Goal: Transaction & Acquisition: Purchase product/service

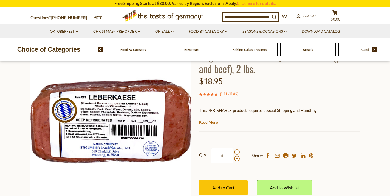
scroll to position [98, 0]
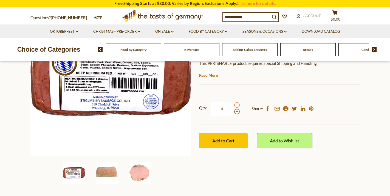
click at [237, 104] on span at bounding box center [236, 104] width 5 height 5
click at [233, 104] on input "*" at bounding box center [222, 108] width 22 height 15
click at [237, 104] on span at bounding box center [236, 104] width 5 height 5
click at [233, 104] on input "*" at bounding box center [222, 108] width 22 height 15
click at [236, 111] on span at bounding box center [236, 111] width 5 height 5
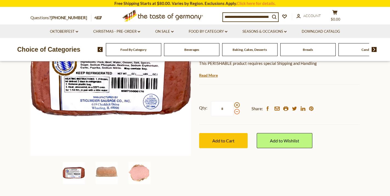
click at [233, 111] on input "*" at bounding box center [222, 108] width 22 height 15
click at [236, 111] on span at bounding box center [236, 111] width 5 height 5
click at [233, 111] on input "*" at bounding box center [222, 108] width 22 height 15
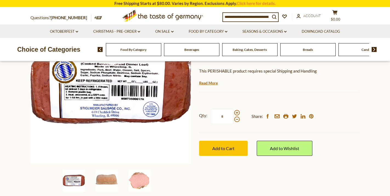
scroll to position [56, 0]
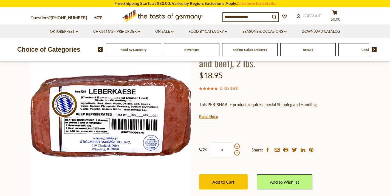
drag, startPoint x: 225, startPoint y: 149, endPoint x: 221, endPoint y: 149, distance: 4.7
click at [221, 149] on input "*" at bounding box center [222, 149] width 22 height 15
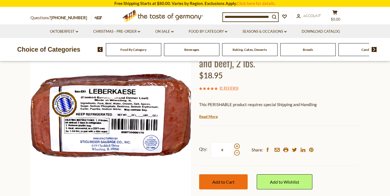
type input "*"
click at [227, 181] on span "Add to Cart" at bounding box center [223, 181] width 22 height 5
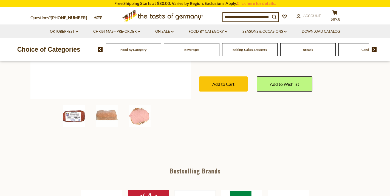
scroll to position [163, 0]
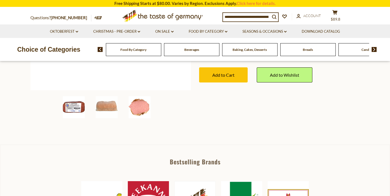
click at [140, 106] on img at bounding box center [140, 107] width 22 height 22
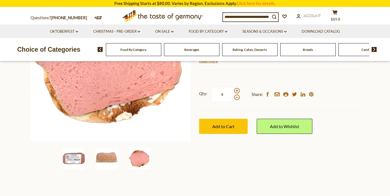
scroll to position [72, 0]
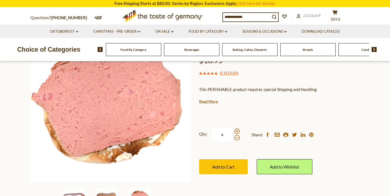
click at [101, 194] on img at bounding box center [107, 199] width 22 height 22
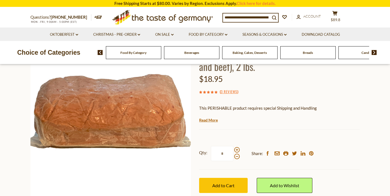
scroll to position [0, 0]
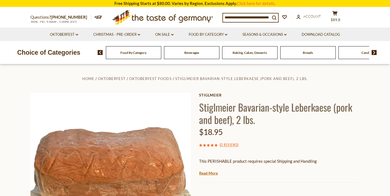
click at [126, 52] on span "Food By Category" at bounding box center [133, 52] width 26 height 4
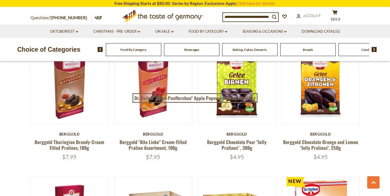
scroll to position [111, 0]
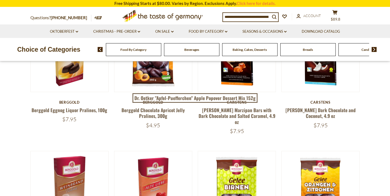
click at [243, 16] on input at bounding box center [246, 17] width 47 height 8
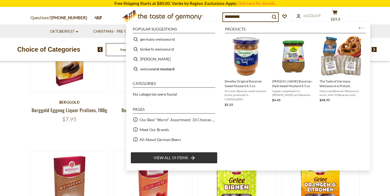
type input "**********"
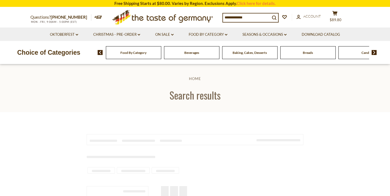
type input "**********"
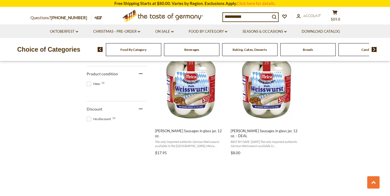
scroll to position [472, 0]
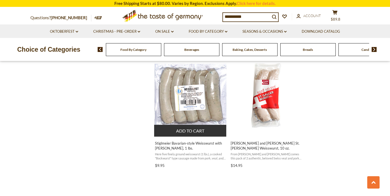
click at [195, 142] on span "Stiglmeier Bavarian-style Weisswurst with [PERSON_NAME], 1 lbs." at bounding box center [190, 145] width 71 height 10
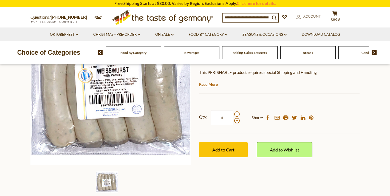
drag, startPoint x: 223, startPoint y: 116, endPoint x: 220, endPoint y: 117, distance: 3.3
click at [220, 117] on input "*" at bounding box center [222, 117] width 22 height 15
type input "*"
click at [228, 148] on span "Add to Cart" at bounding box center [223, 149] width 22 height 5
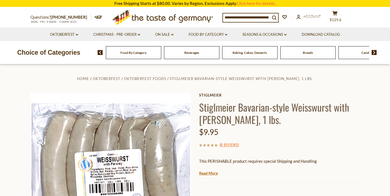
click at [229, 16] on input at bounding box center [246, 17] width 47 height 8
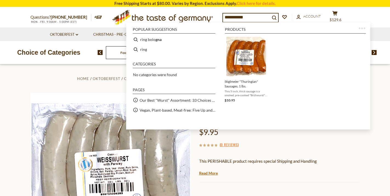
type input "**********"
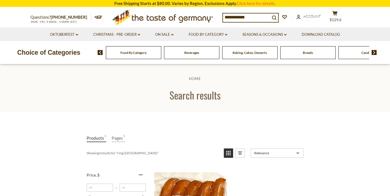
click at [234, 18] on input "**********" at bounding box center [246, 17] width 47 height 8
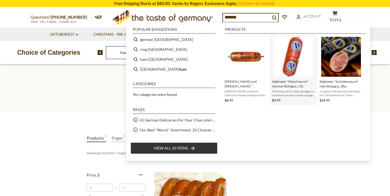
type input "*******"
click at [291, 86] on span "Stiglmeier "Fleischwurst" German Bologna, 1 lb." at bounding box center [293, 83] width 43 height 9
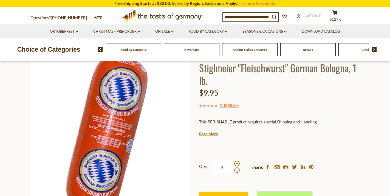
scroll to position [56, 0]
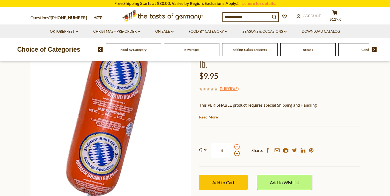
click at [236, 146] on span at bounding box center [236, 146] width 5 height 5
click at [233, 146] on input "*" at bounding box center [222, 150] width 22 height 15
drag, startPoint x: 225, startPoint y: 149, endPoint x: 213, endPoint y: 149, distance: 12.3
click at [213, 149] on input "*" at bounding box center [222, 150] width 22 height 15
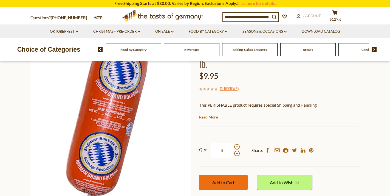
type input "*"
click at [235, 181] on button "Add to Cart" at bounding box center [223, 181] width 49 height 15
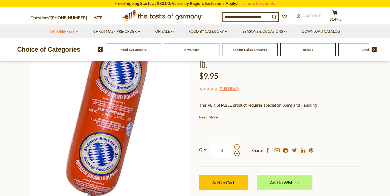
click at [67, 30] on link "Oktoberfest dropdown_arrow" at bounding box center [64, 32] width 28 height 6
click at [57, 54] on link "Oktoberfest Foods" at bounding box center [64, 55] width 34 height 5
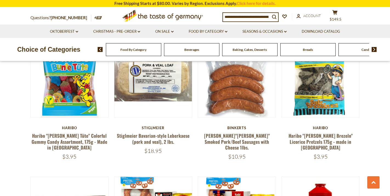
scroll to position [756, 0]
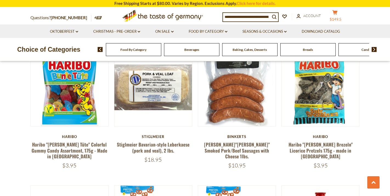
click at [338, 14] on icon "cart" at bounding box center [334, 12] width 5 height 5
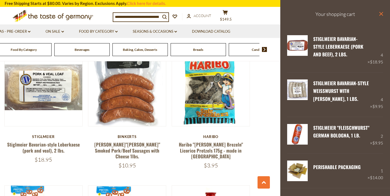
click at [379, 13] on icon at bounding box center [381, 14] width 4 height 4
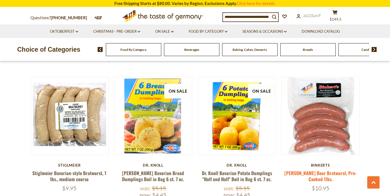
scroll to position [1140, 0]
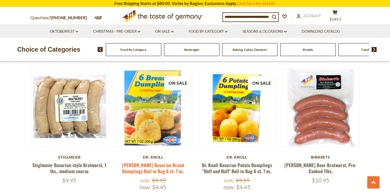
click at [157, 161] on link "[PERSON_NAME] Bavarian Bread Dumplings Boil in Bag 6 ct. 7 oz." at bounding box center [153, 167] width 62 height 13
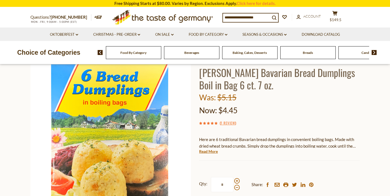
scroll to position [63, 0]
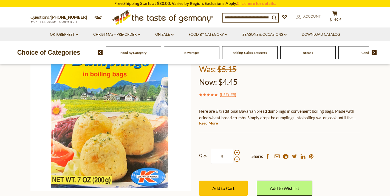
drag, startPoint x: 224, startPoint y: 155, endPoint x: 220, endPoint y: 154, distance: 4.4
click at [220, 154] on input "*" at bounding box center [222, 155] width 22 height 15
type input "*"
drag, startPoint x: 226, startPoint y: 187, endPoint x: 228, endPoint y: 184, distance: 3.5
click at [226, 187] on span "Add to Cart" at bounding box center [223, 187] width 22 height 5
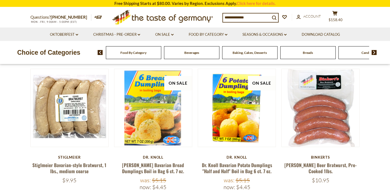
scroll to position [1140, 0]
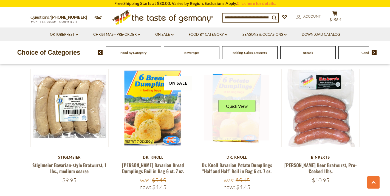
click at [241, 131] on link at bounding box center [236, 107] width 65 height 65
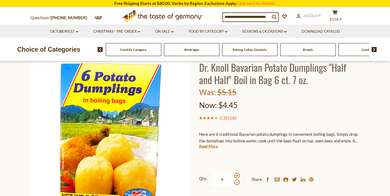
scroll to position [50, 0]
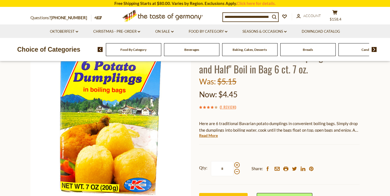
drag, startPoint x: 224, startPoint y: 167, endPoint x: 218, endPoint y: 167, distance: 6.0
click at [218, 167] on input "*" at bounding box center [222, 168] width 22 height 15
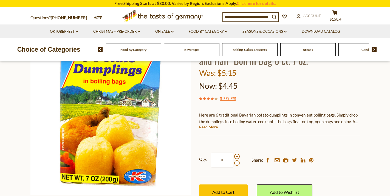
scroll to position [77, 0]
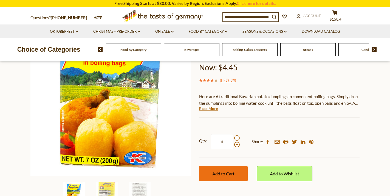
type input "*"
click at [231, 173] on span "Add to Cart" at bounding box center [223, 173] width 22 height 5
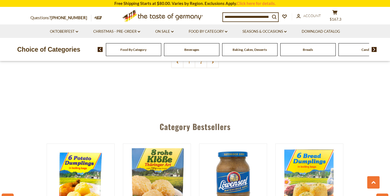
scroll to position [1263, 0]
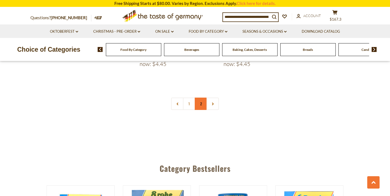
click at [203, 97] on link "2" at bounding box center [201, 103] width 12 height 12
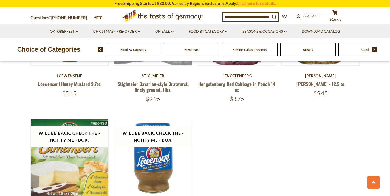
scroll to position [610, 0]
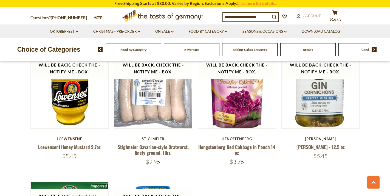
click at [187, 50] on span "Beverages" at bounding box center [191, 49] width 15 height 4
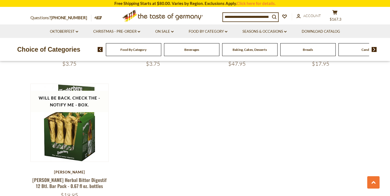
scroll to position [1128, 0]
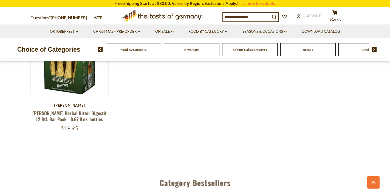
click at [161, 49] on div "Breads" at bounding box center [133, 49] width 55 height 13
click at [161, 52] on div "Breads" at bounding box center [133, 49] width 55 height 13
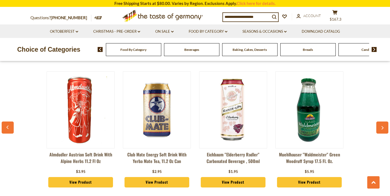
scroll to position [1212, 0]
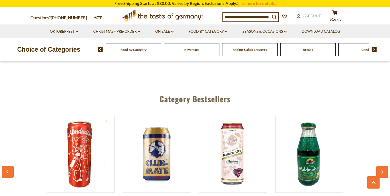
click at [161, 50] on div "Breads" at bounding box center [133, 49] width 55 height 13
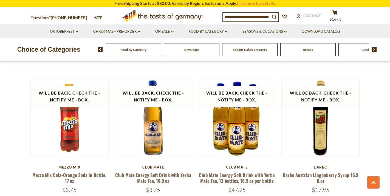
scroll to position [846, 0]
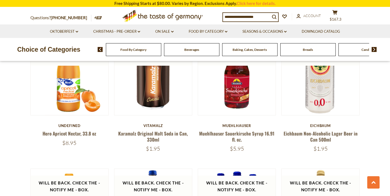
click at [307, 49] on span "Breads" at bounding box center [308, 49] width 10 height 4
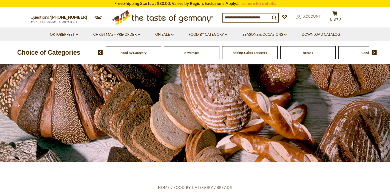
click at [373, 51] on img at bounding box center [374, 52] width 5 height 5
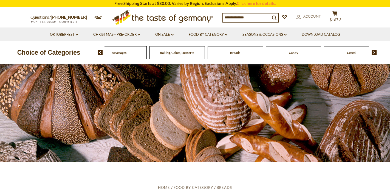
click at [292, 53] on span "Candy" at bounding box center [293, 52] width 9 height 4
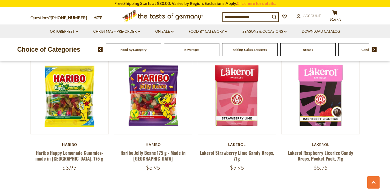
scroll to position [1348, 0]
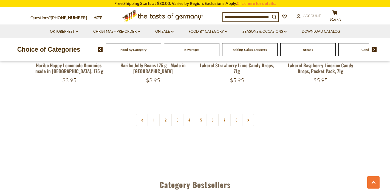
click at [374, 47] on img at bounding box center [374, 49] width 5 height 5
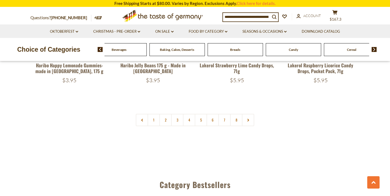
click at [374, 47] on img at bounding box center [374, 49] width 5 height 5
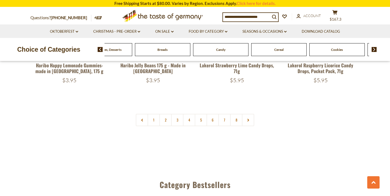
click at [374, 48] on img at bounding box center [374, 49] width 5 height 5
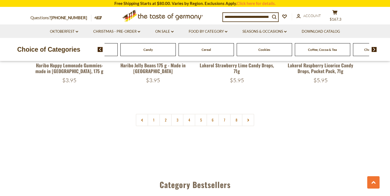
click at [374, 48] on img at bounding box center [374, 49] width 5 height 5
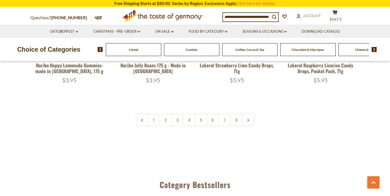
click at [374, 49] on img at bounding box center [374, 49] width 5 height 5
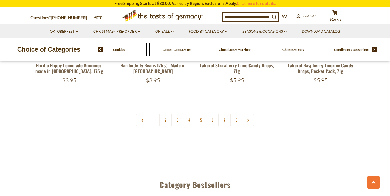
click at [289, 50] on span "Cheese & Dairy" at bounding box center [293, 49] width 22 height 4
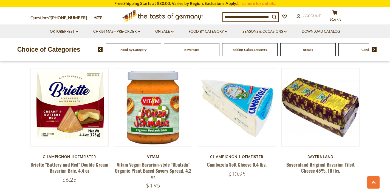
scroll to position [326, 0]
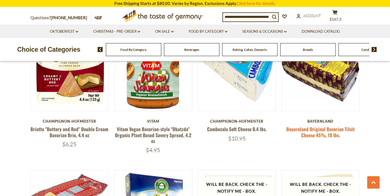
click at [323, 127] on link "Bayernland Original Bavarian Tilsit Cheese 45%, 10 lbs." at bounding box center [320, 131] width 68 height 13
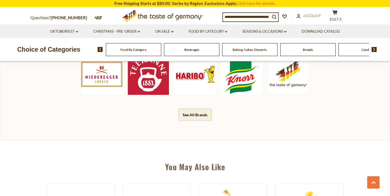
scroll to position [251, 0]
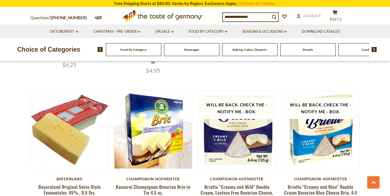
scroll to position [423, 0]
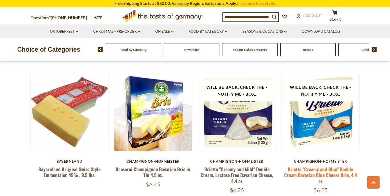
click at [342, 170] on link "Briette "Creamy and Blue" Double Cream Bavarian Blue Cheese Brie, 4.4 oz" at bounding box center [320, 174] width 73 height 19
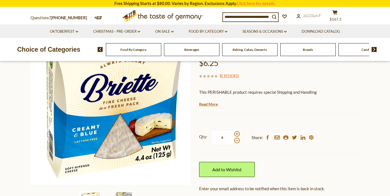
scroll to position [70, 0]
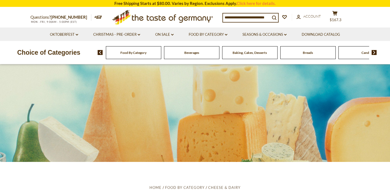
click at [374, 50] on img at bounding box center [374, 52] width 5 height 5
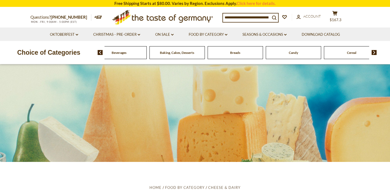
click at [374, 50] on img at bounding box center [374, 52] width 5 height 5
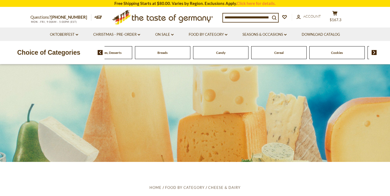
click at [374, 50] on img at bounding box center [374, 52] width 5 height 5
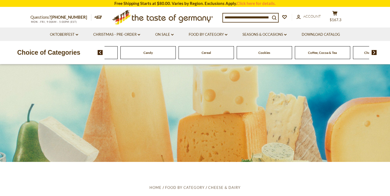
click at [374, 50] on img at bounding box center [374, 52] width 5 height 5
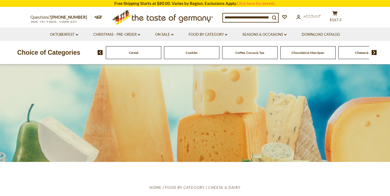
click at [374, 50] on img at bounding box center [374, 52] width 5 height 5
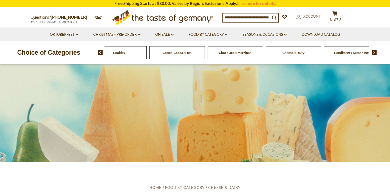
click at [374, 50] on img at bounding box center [374, 52] width 5 height 5
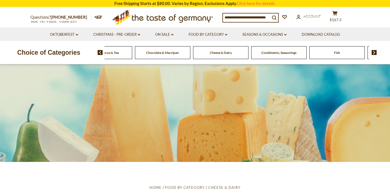
click at [283, 52] on span "Condiments, Seasonings" at bounding box center [278, 52] width 35 height 4
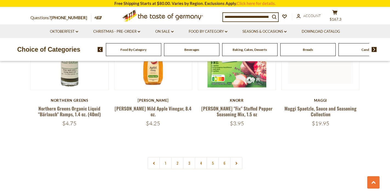
scroll to position [1282, 0]
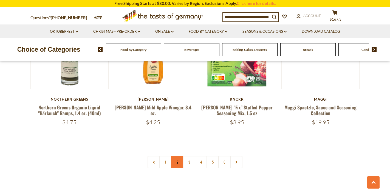
click at [176, 156] on link "2" at bounding box center [177, 162] width 12 height 12
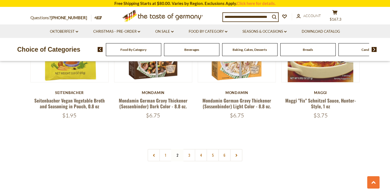
scroll to position [1311, 0]
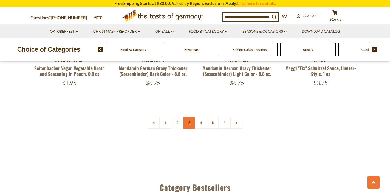
click at [188, 116] on link "3" at bounding box center [189, 122] width 12 height 12
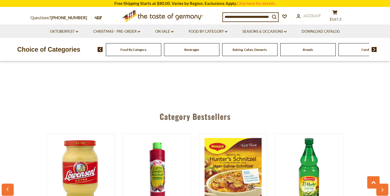
scroll to position [1331, 0]
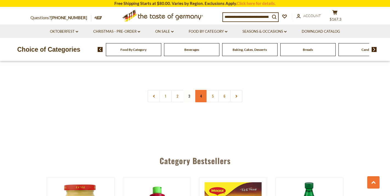
click at [199, 90] on link "4" at bounding box center [201, 96] width 12 height 12
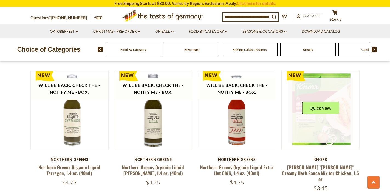
scroll to position [1242, 0]
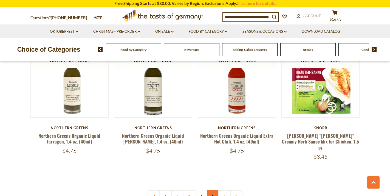
click at [212, 190] on link "5" at bounding box center [213, 196] width 12 height 12
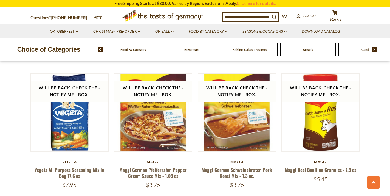
scroll to position [1364, 0]
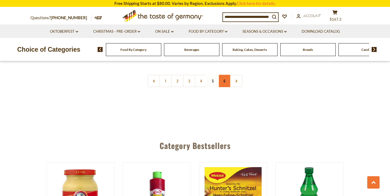
click at [224, 75] on link "6" at bounding box center [224, 81] width 12 height 12
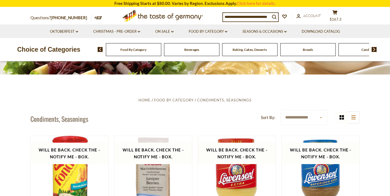
scroll to position [86, 0]
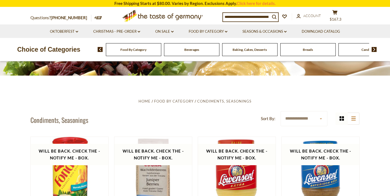
click at [374, 48] on img at bounding box center [374, 49] width 5 height 5
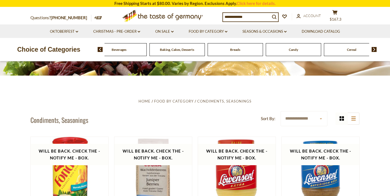
click at [374, 48] on img at bounding box center [374, 49] width 5 height 5
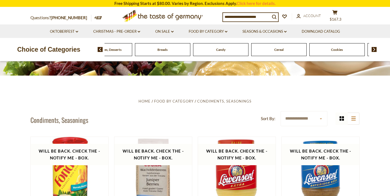
click at [374, 48] on img at bounding box center [374, 49] width 5 height 5
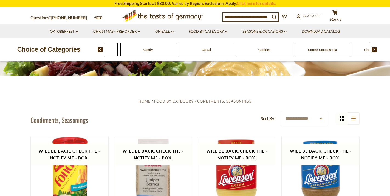
click at [374, 48] on img at bounding box center [374, 49] width 5 height 5
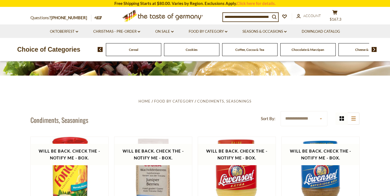
click at [374, 48] on img at bounding box center [374, 49] width 5 height 5
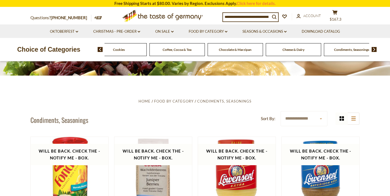
click at [374, 48] on img at bounding box center [374, 49] width 5 height 5
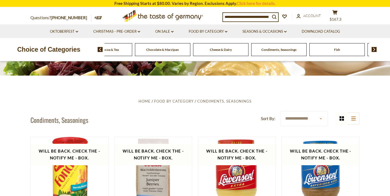
click at [374, 48] on img at bounding box center [374, 49] width 5 height 5
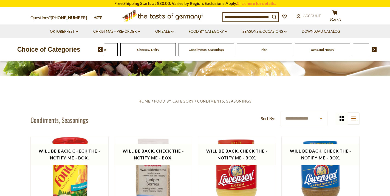
click at [374, 48] on img at bounding box center [374, 49] width 5 height 5
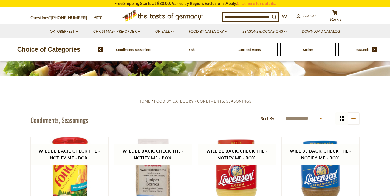
click at [251, 49] on span "Jams and Honey" at bounding box center [249, 49] width 23 height 4
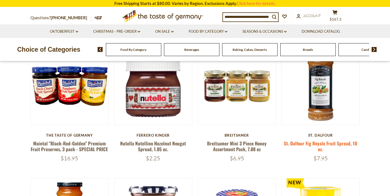
scroll to position [168, 0]
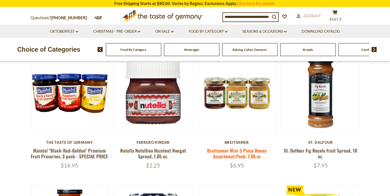
click at [238, 150] on link "Breitsamer Mini 3 Piece Honey Assortment Pack, 7.08 oz" at bounding box center [237, 153] width 60 height 13
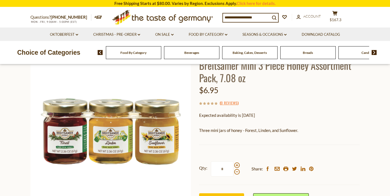
scroll to position [81, 0]
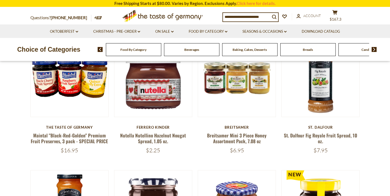
scroll to position [172, 0]
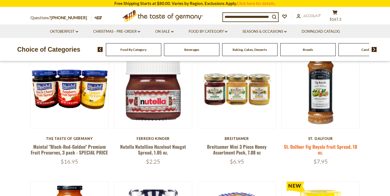
click at [326, 145] on link "St. Dalfour Fig Royale Fruit Spread, 10 oz." at bounding box center [320, 149] width 73 height 13
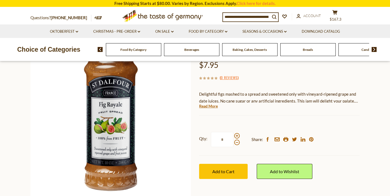
scroll to position [81, 0]
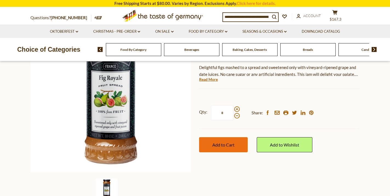
click at [227, 144] on span "Add to Cart" at bounding box center [223, 144] width 22 height 5
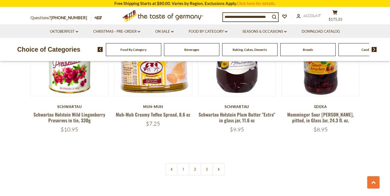
scroll to position [1300, 0]
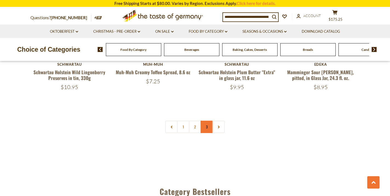
click at [206, 120] on link "3" at bounding box center [207, 126] width 12 height 12
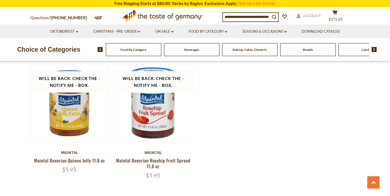
scroll to position [1118, 0]
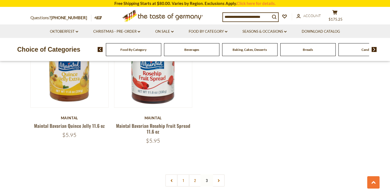
click at [374, 50] on img at bounding box center [374, 49] width 5 height 5
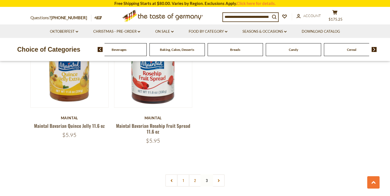
click at [374, 50] on img at bounding box center [374, 49] width 5 height 5
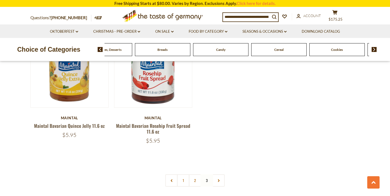
click at [374, 50] on img at bounding box center [374, 49] width 5 height 5
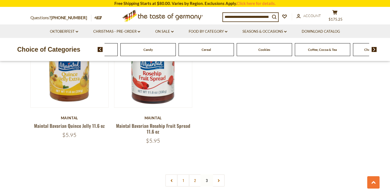
click at [374, 50] on img at bounding box center [374, 49] width 5 height 5
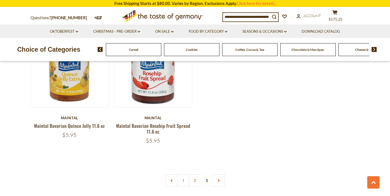
click at [374, 50] on img at bounding box center [374, 49] width 5 height 5
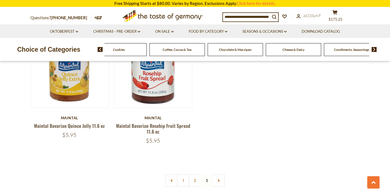
click at [374, 50] on img at bounding box center [374, 49] width 5 height 5
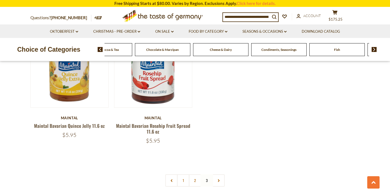
click at [374, 50] on img at bounding box center [374, 49] width 5 height 5
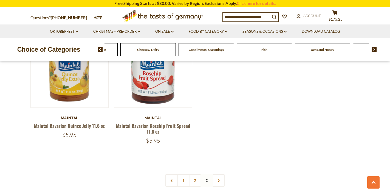
click at [374, 50] on img at bounding box center [374, 49] width 5 height 5
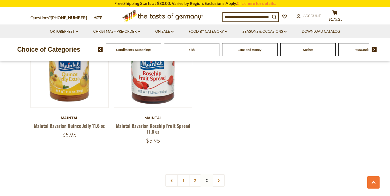
click at [374, 50] on img at bounding box center [374, 49] width 5 height 5
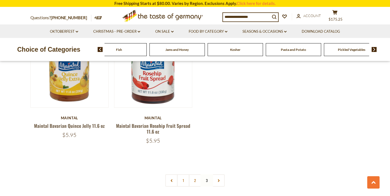
click at [374, 50] on img at bounding box center [374, 49] width 5 height 5
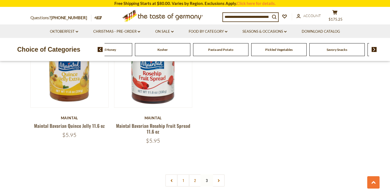
click at [269, 49] on span "Pickled Vegetables" at bounding box center [278, 49] width 27 height 4
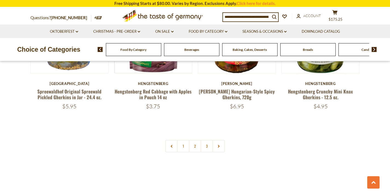
scroll to position [1251, 0]
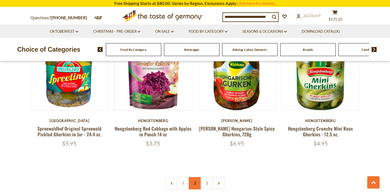
click at [194, 181] on link "2" at bounding box center [195, 183] width 12 height 12
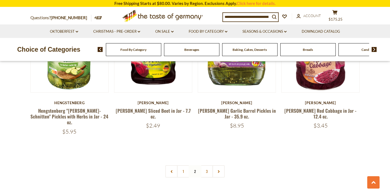
scroll to position [1307, 0]
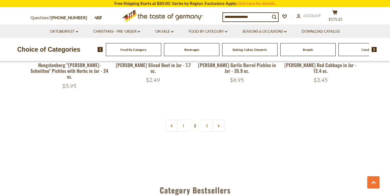
drag, startPoint x: 206, startPoint y: 117, endPoint x: 220, endPoint y: 120, distance: 14.5
click at [206, 119] on link "3" at bounding box center [207, 125] width 12 height 12
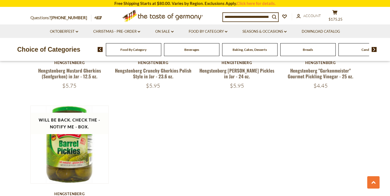
scroll to position [581, 0]
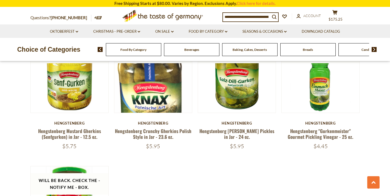
click at [373, 49] on img at bounding box center [374, 49] width 5 height 5
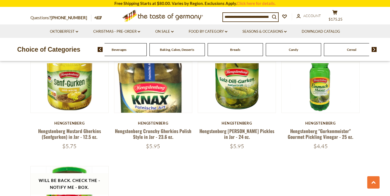
click at [373, 49] on img at bounding box center [374, 49] width 5 height 5
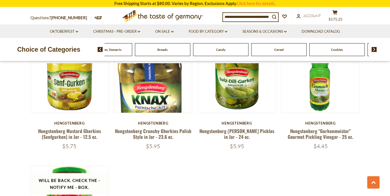
click at [373, 49] on img at bounding box center [374, 49] width 5 height 5
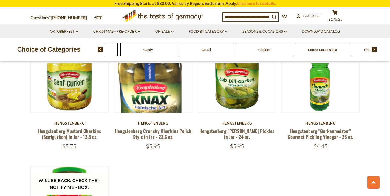
click at [373, 49] on img at bounding box center [374, 49] width 5 height 5
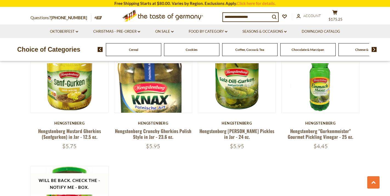
click at [373, 49] on img at bounding box center [374, 49] width 5 height 5
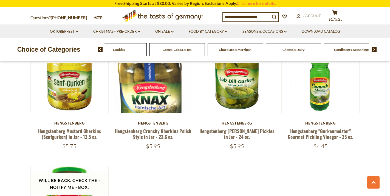
click at [373, 49] on img at bounding box center [374, 49] width 5 height 5
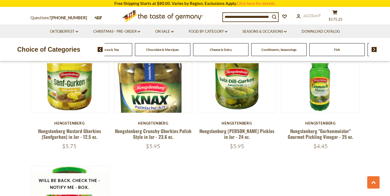
click at [373, 49] on img at bounding box center [374, 49] width 5 height 5
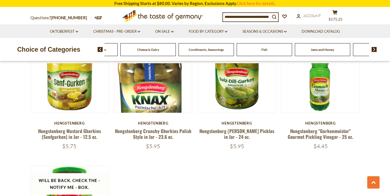
click at [373, 49] on img at bounding box center [374, 49] width 5 height 5
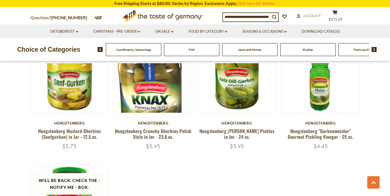
click at [373, 49] on img at bounding box center [374, 49] width 5 height 5
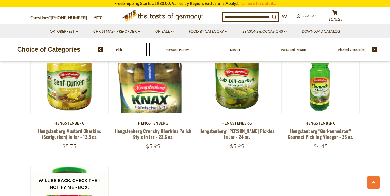
click at [373, 49] on img at bounding box center [374, 49] width 5 height 5
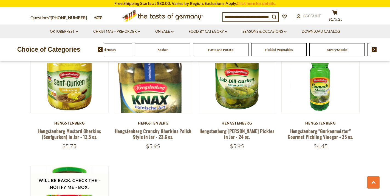
click at [373, 49] on img at bounding box center [374, 49] width 5 height 5
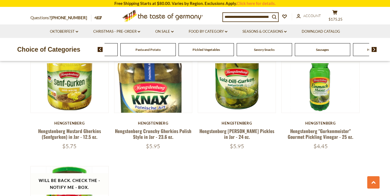
click at [263, 50] on span "Savory Snacks" at bounding box center [264, 49] width 21 height 4
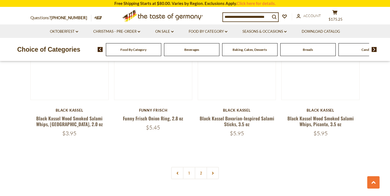
scroll to position [1391, 0]
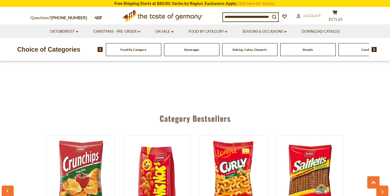
click at [373, 49] on img at bounding box center [374, 49] width 5 height 5
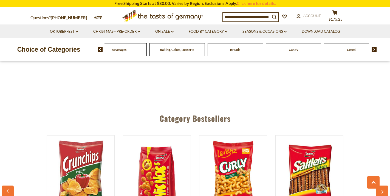
click at [373, 49] on img at bounding box center [374, 49] width 5 height 5
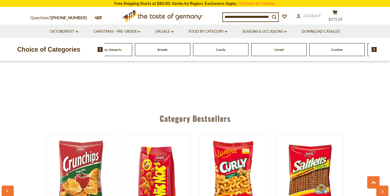
click at [373, 49] on img at bounding box center [374, 49] width 5 height 5
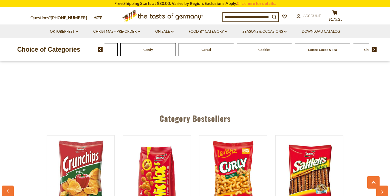
click at [373, 49] on img at bounding box center [374, 49] width 5 height 5
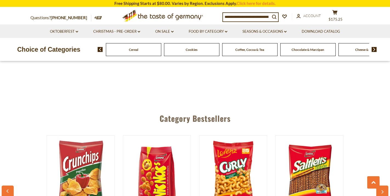
click at [373, 49] on img at bounding box center [374, 49] width 5 height 5
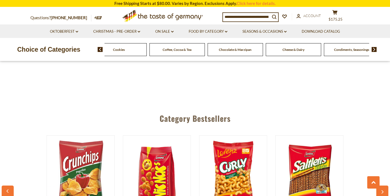
click at [373, 49] on img at bounding box center [374, 49] width 5 height 5
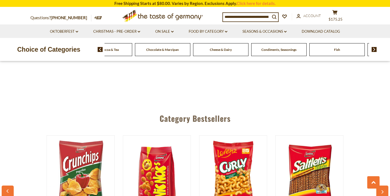
click at [373, 49] on img at bounding box center [374, 49] width 5 height 5
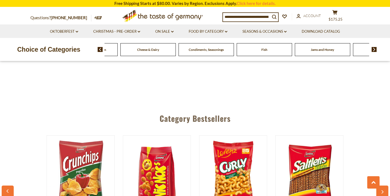
click at [373, 49] on img at bounding box center [374, 49] width 5 height 5
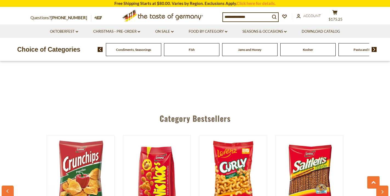
click at [373, 49] on img at bounding box center [374, 49] width 5 height 5
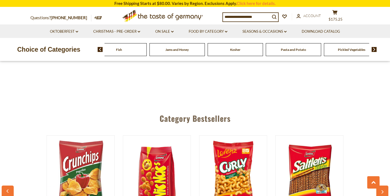
click at [373, 49] on img at bounding box center [374, 49] width 5 height 5
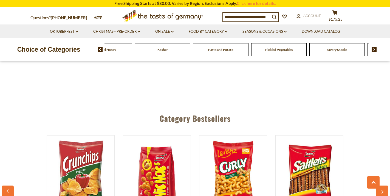
click at [373, 49] on img at bounding box center [374, 49] width 5 height 5
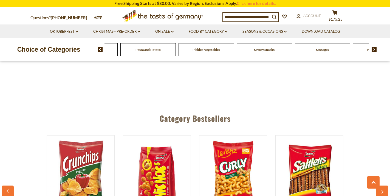
click at [373, 49] on img at bounding box center [374, 49] width 5 height 5
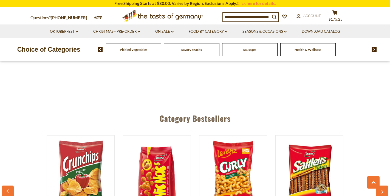
click at [244, 49] on span "Sausages" at bounding box center [249, 49] width 13 height 4
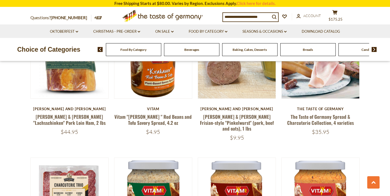
scroll to position [300, 0]
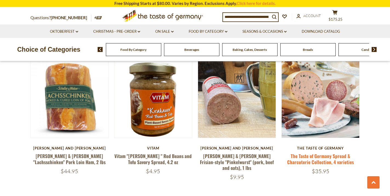
click at [332, 159] on link "The Taste of Germany Spread & Charcuterie Collection, 4 varieties" at bounding box center [320, 158] width 67 height 13
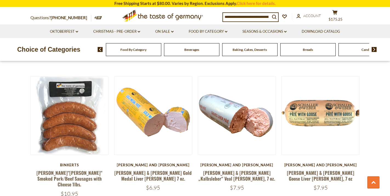
scroll to position [1276, 0]
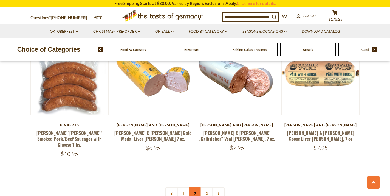
click at [195, 187] on link "2" at bounding box center [195, 193] width 12 height 12
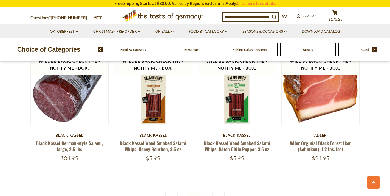
scroll to position [1280, 0]
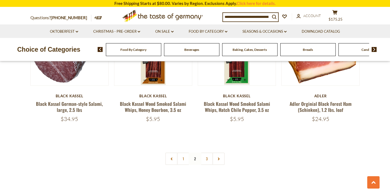
drag, startPoint x: 206, startPoint y: 143, endPoint x: 226, endPoint y: 143, distance: 20.0
click at [206, 152] on link "3" at bounding box center [207, 158] width 12 height 12
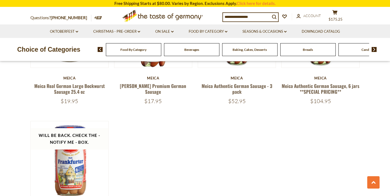
scroll to position [432, 0]
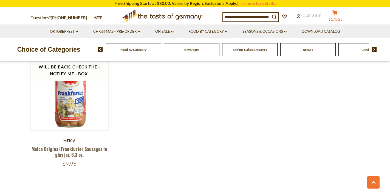
click at [338, 16] on button "cart $175.25" at bounding box center [335, 17] width 16 height 14
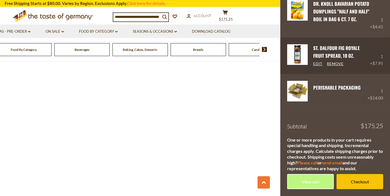
scroll to position [486, 0]
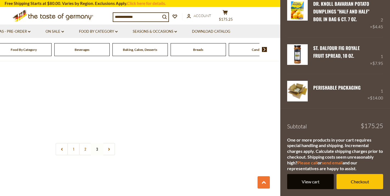
click at [311, 181] on link "View cart" at bounding box center [310, 181] width 47 height 15
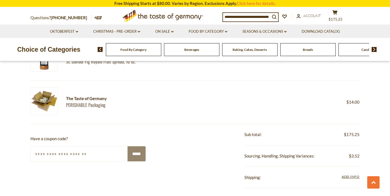
scroll to position [323, 0]
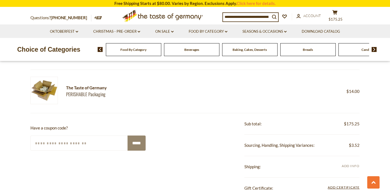
click at [352, 163] on span "Add Info" at bounding box center [351, 165] width 18 height 4
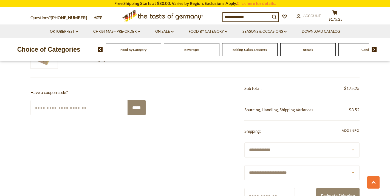
select select "**"
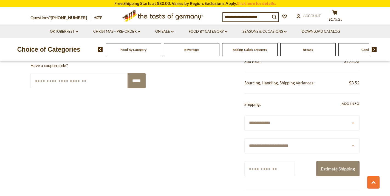
scroll to position [387, 0]
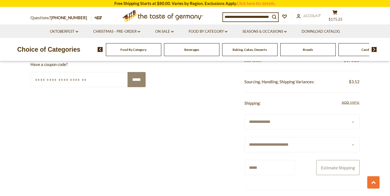
type input "*****"
click at [332, 163] on button "Estimate Shipping" at bounding box center [337, 167] width 43 height 15
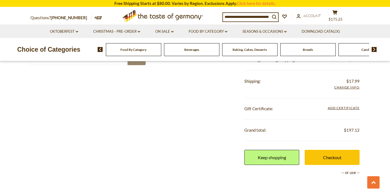
scroll to position [445, 0]
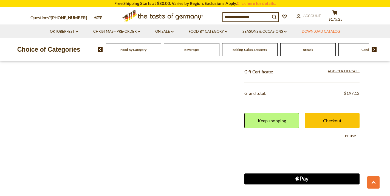
click at [313, 30] on link "Download Catalog" at bounding box center [321, 32] width 38 height 6
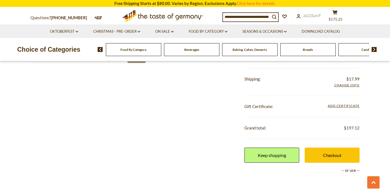
scroll to position [465, 0]
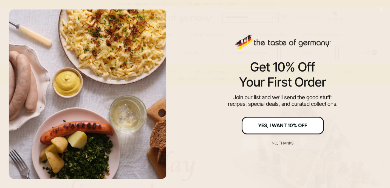
click at [288, 125] on div "Yes, I Want 10% Off" at bounding box center [282, 125] width 49 height 5
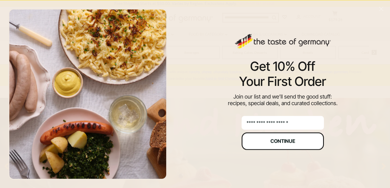
type input "**********"
click at [286, 140] on div "Continue" at bounding box center [282, 141] width 25 height 5
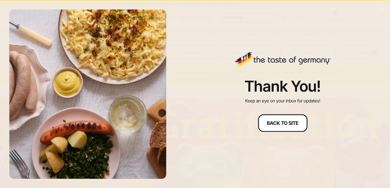
click at [283, 123] on div "Back to site" at bounding box center [283, 122] width 32 height 5
